Goal: Download file/media

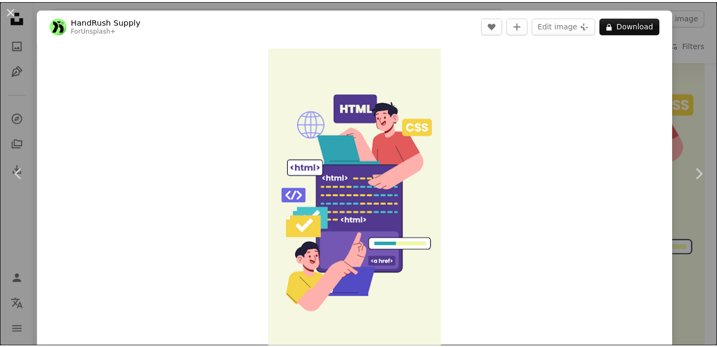
scroll to position [7, 0]
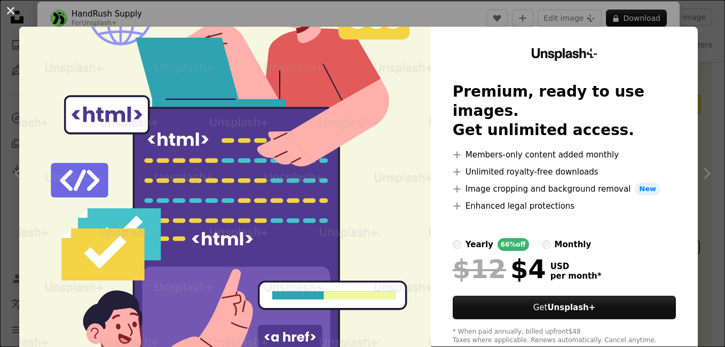
click at [10, 13] on button "An X shape" at bounding box center [10, 10] width 13 height 13
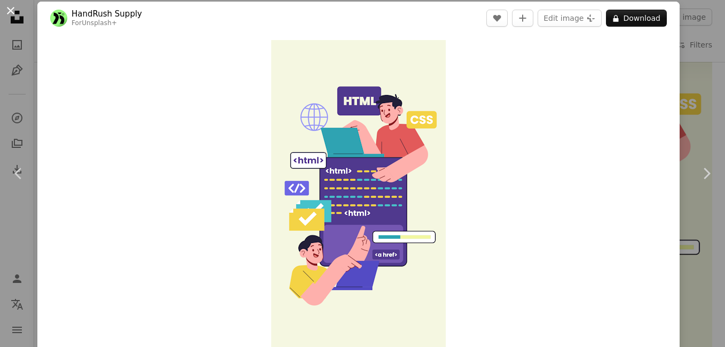
click at [10, 10] on button "An X shape" at bounding box center [10, 10] width 13 height 13
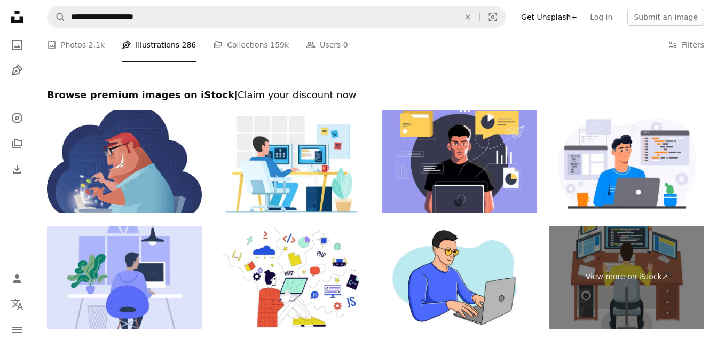
scroll to position [2127, 0]
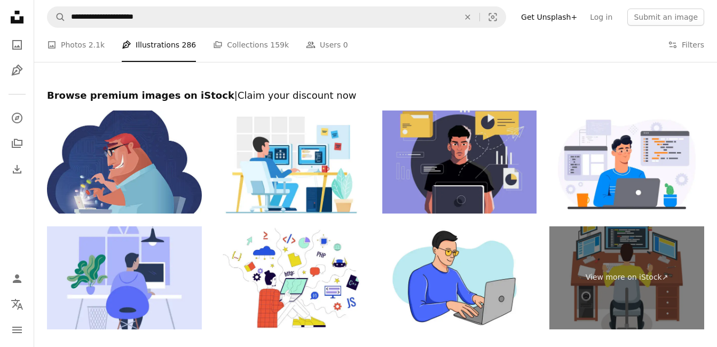
click at [428, 148] on img at bounding box center [459, 162] width 155 height 103
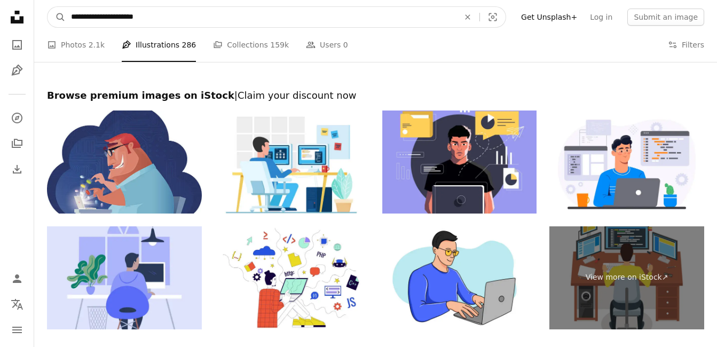
click at [169, 22] on input "**********" at bounding box center [261, 17] width 390 height 20
type input "**********"
click at [48, 7] on button "A magnifying glass" at bounding box center [57, 17] width 18 height 20
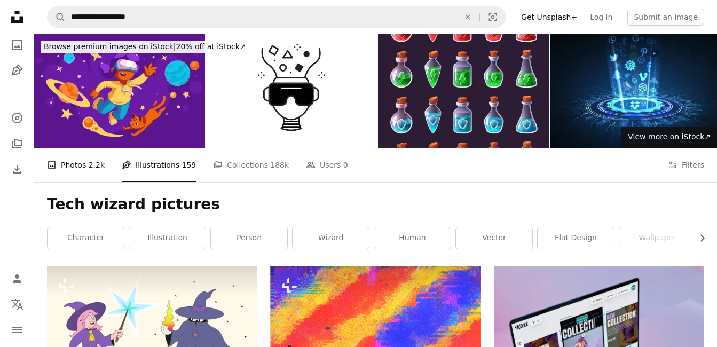
click at [82, 161] on link "A photo Photos 2.2k" at bounding box center [76, 165] width 58 height 34
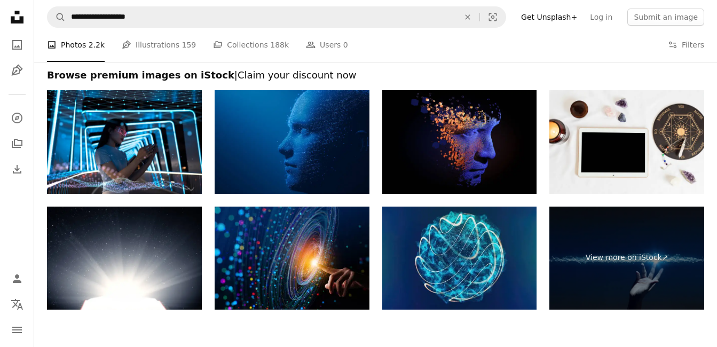
scroll to position [2111, 0]
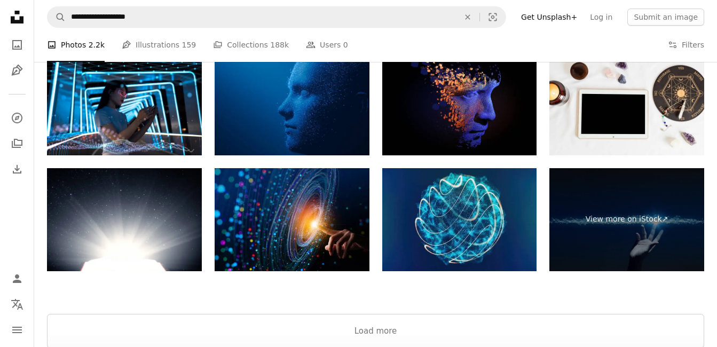
click at [456, 205] on img at bounding box center [459, 219] width 155 height 103
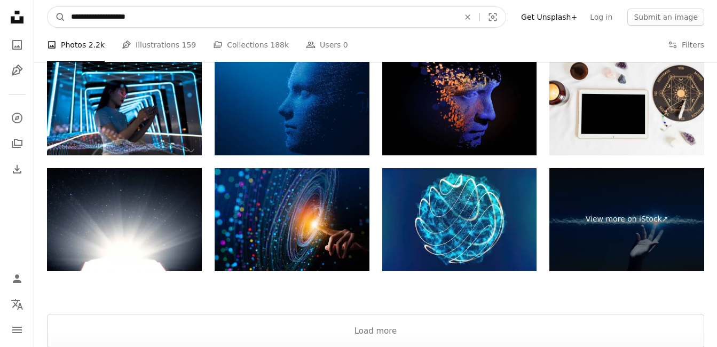
click at [173, 22] on input "**********" at bounding box center [261, 17] width 390 height 20
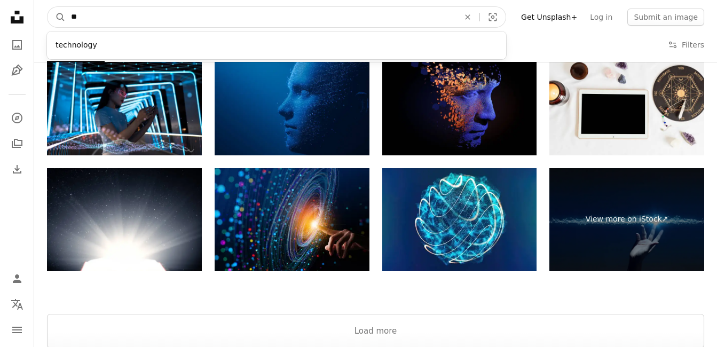
type input "*"
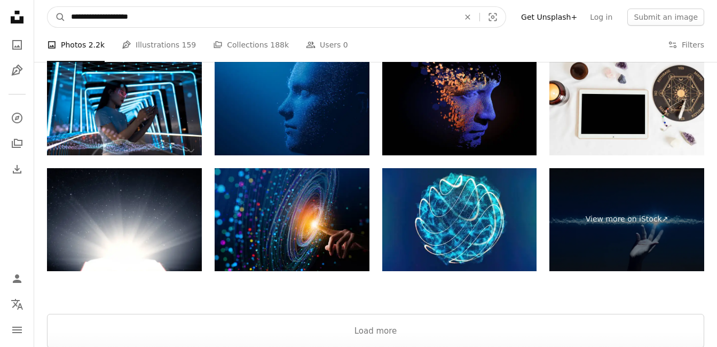
type input "**********"
click at [48, 7] on button "A magnifying glass" at bounding box center [57, 17] width 18 height 20
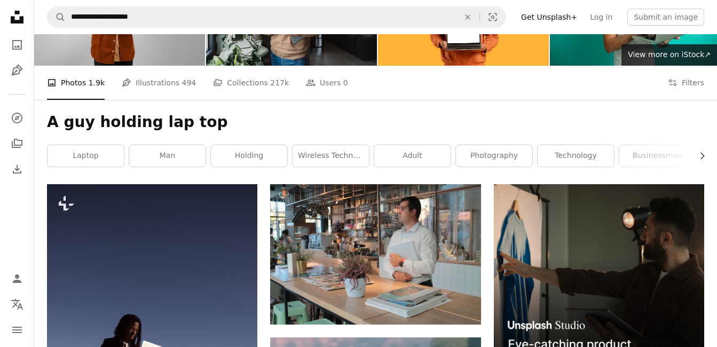
scroll to position [83, 0]
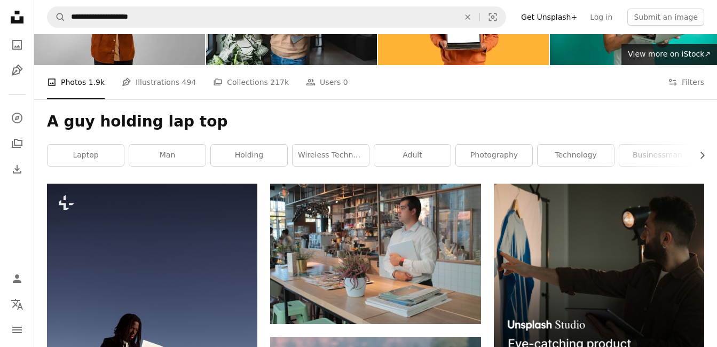
click at [5, 32] on nav "Unsplash logo Unsplash Home A photo Pen Tool A compass A stack of folders Downl…" at bounding box center [17, 173] width 34 height 347
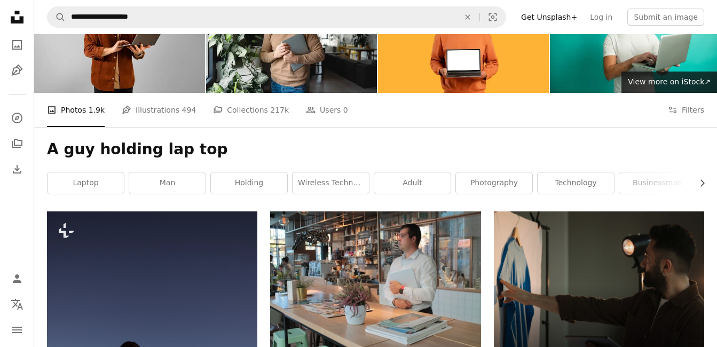
scroll to position [0, 0]
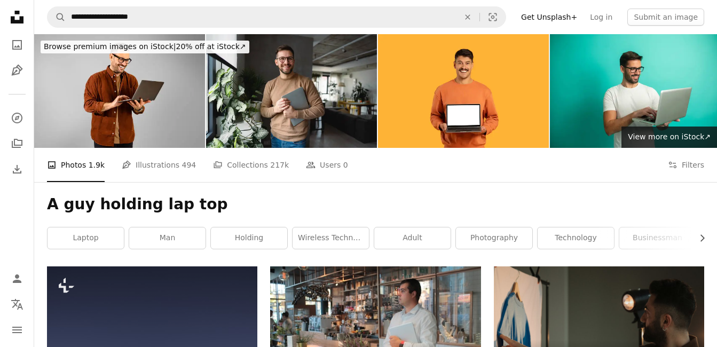
click at [236, 174] on link "A stack of folders Collections 217k" at bounding box center [251, 165] width 76 height 34
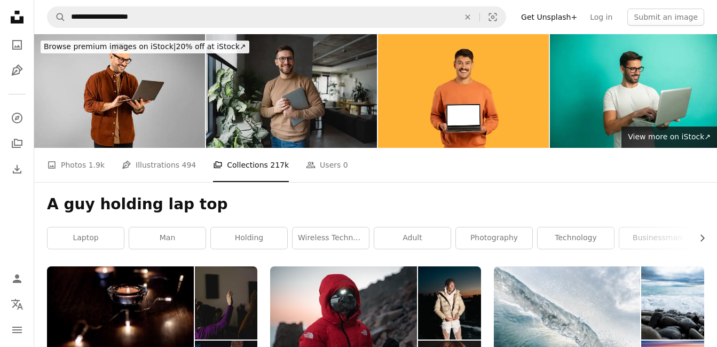
click at [317, 92] on img at bounding box center [291, 91] width 171 height 114
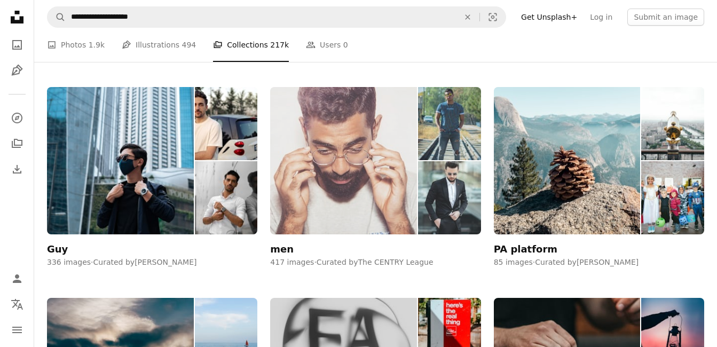
scroll to position [1446, 0]
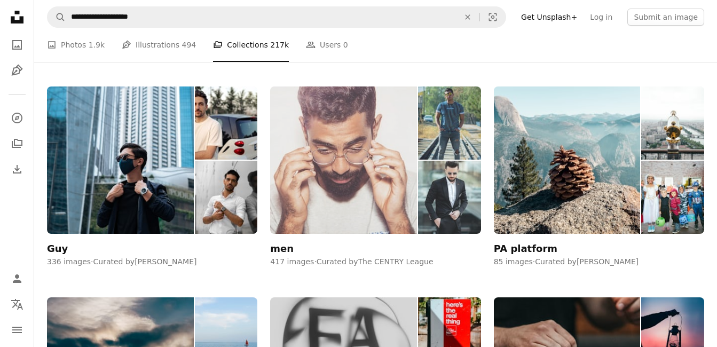
click at [280, 248] on div "men" at bounding box center [281, 248] width 23 height 13
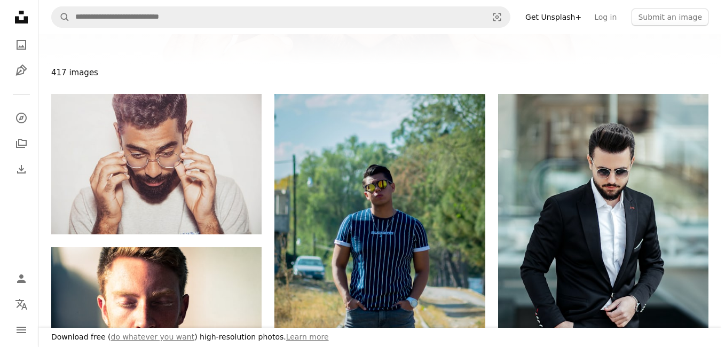
scroll to position [91, 0]
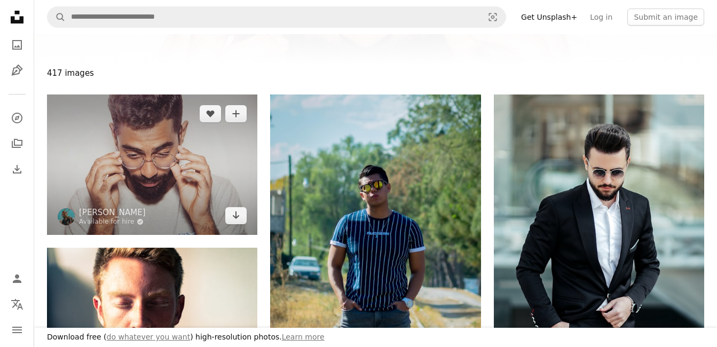
click at [145, 194] on img at bounding box center [152, 165] width 210 height 140
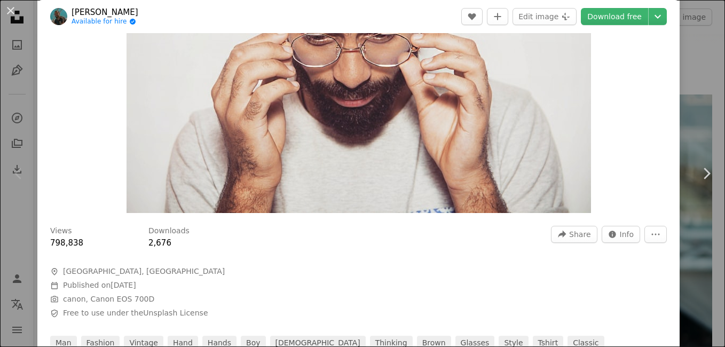
scroll to position [144, 0]
click at [613, 19] on link "Download free" at bounding box center [614, 16] width 67 height 17
